Goal: Task Accomplishment & Management: Manage account settings

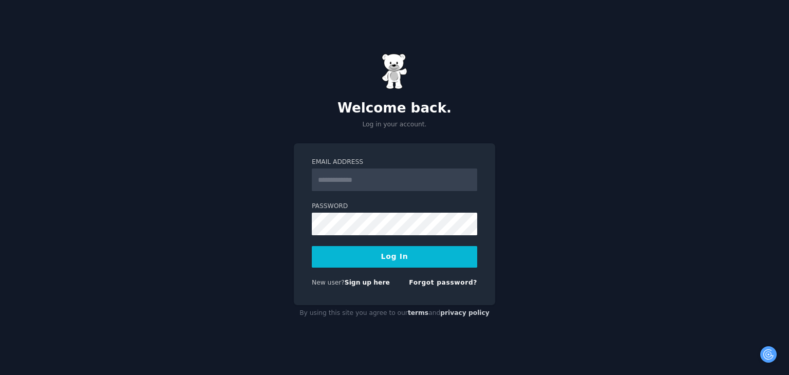
click at [343, 182] on input "Email Address" at bounding box center [394, 179] width 165 height 23
click at [417, 202] on div "Email Address" at bounding box center [394, 218] width 165 height 33
click at [407, 184] on input "Email Address" at bounding box center [394, 179] width 165 height 23
type input "**********"
click at [394, 255] on button "Log In" at bounding box center [394, 257] width 165 height 22
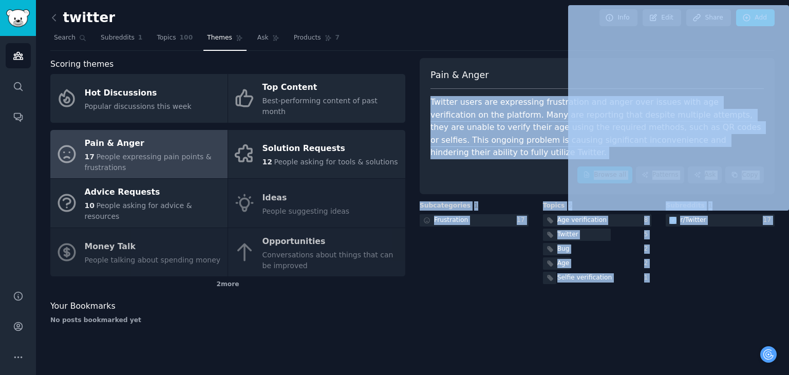
click at [506, 128] on div "Twitter users are expressing frustration and anger over issues with age verific…" at bounding box center [596, 127] width 333 height 63
click at [491, 166] on div "Browse all Patterns Ask Copy" at bounding box center [596, 174] width 333 height 17
